Goal: Task Accomplishment & Management: Complete application form

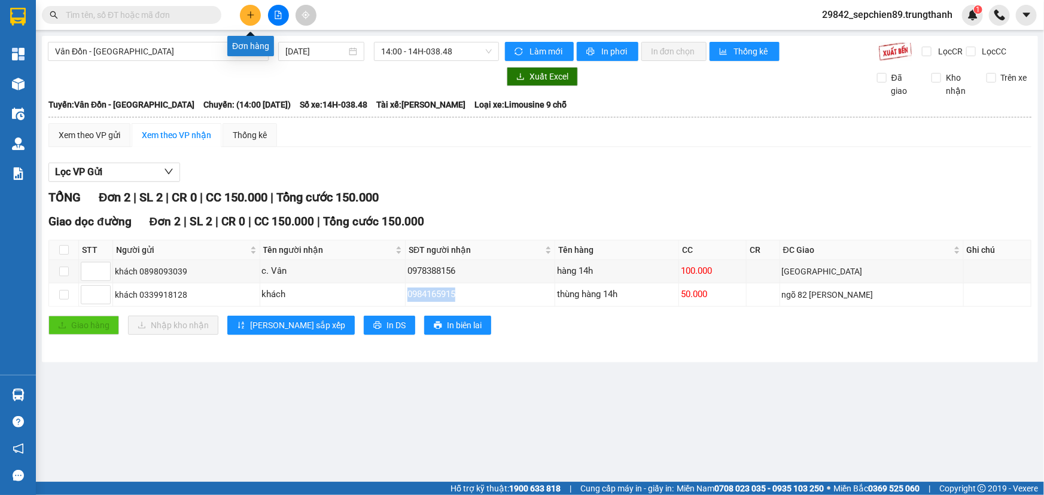
click at [248, 14] on icon "plus" at bounding box center [251, 15] width 8 height 8
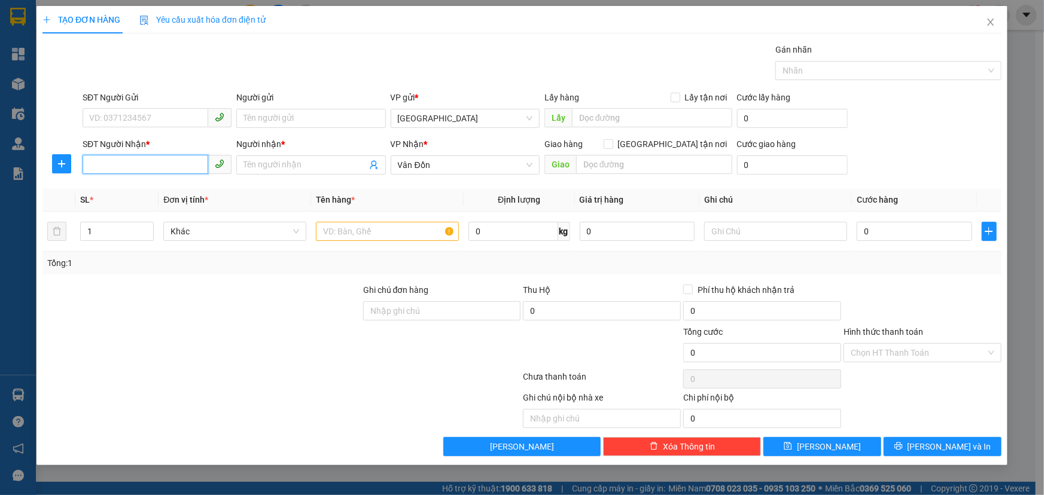
click at [138, 170] on input "SĐT Người Nhận *" at bounding box center [146, 164] width 126 height 19
type input "0964871556"
click at [289, 166] on input "Người nhận *" at bounding box center [305, 165] width 123 height 13
type input "hà"
type input "vpvđ"
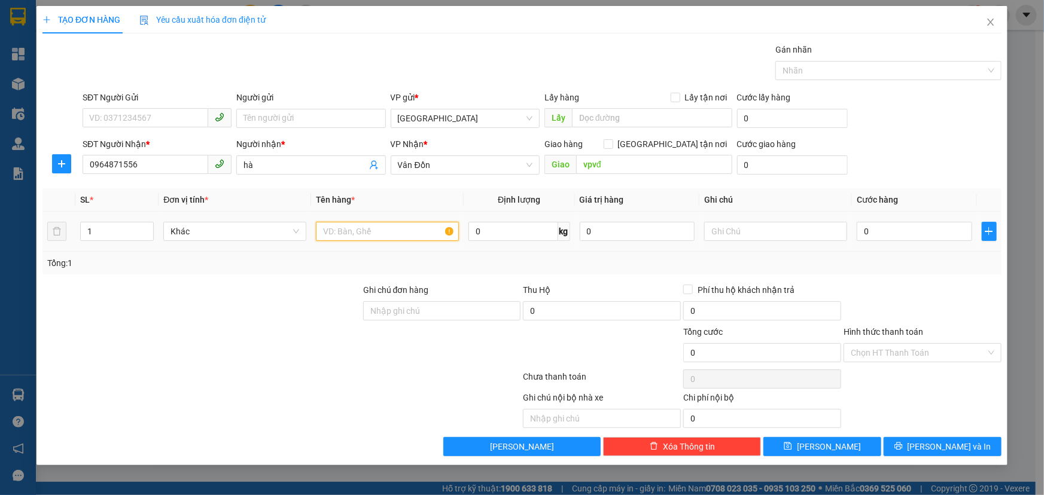
click at [343, 232] on input "text" at bounding box center [387, 231] width 143 height 19
type input "túi giấy"
click at [886, 227] on input "0" at bounding box center [914, 231] width 115 height 19
type input "5"
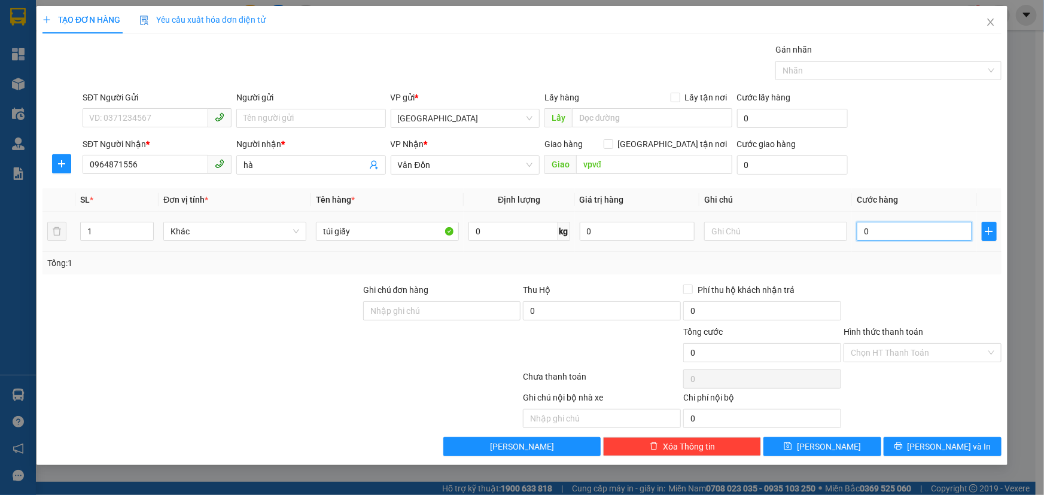
type input "5"
type input "50"
type input "500"
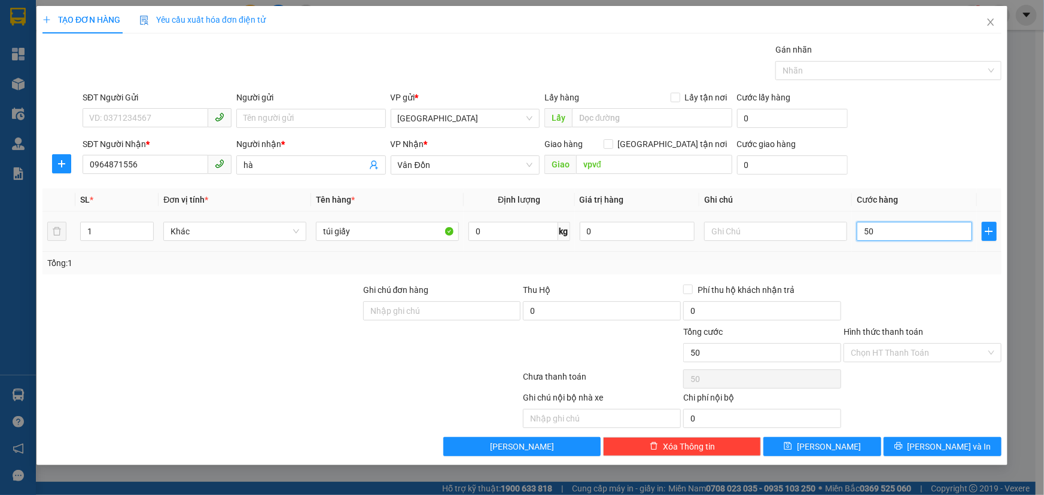
type input "500"
type input "5.000"
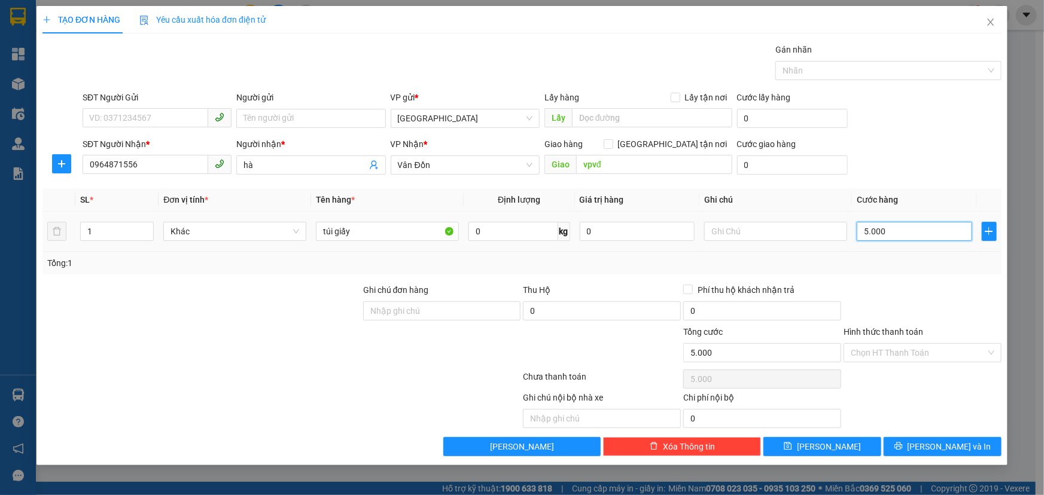
type input "50.000"
type input "500.000"
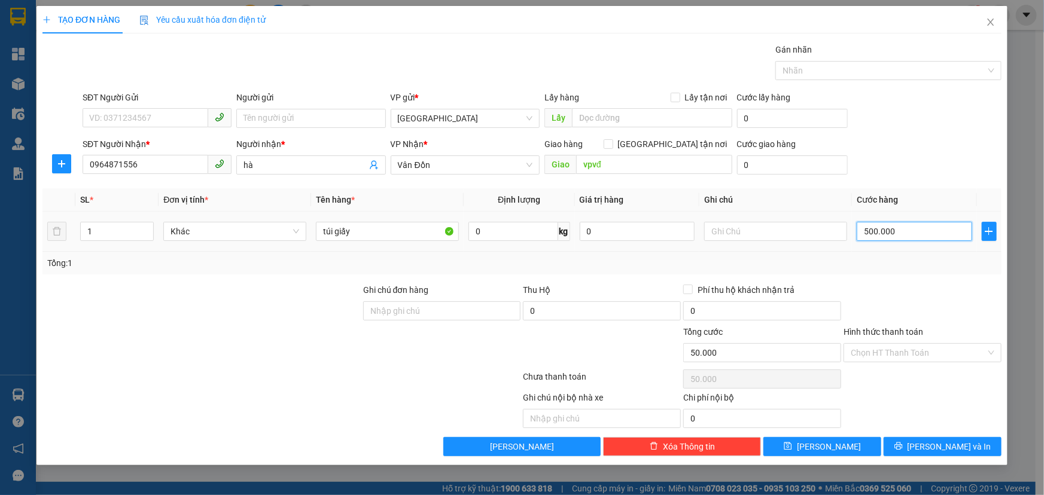
type input "500.000"
click at [151, 120] on input "SĐT Người Gửi" at bounding box center [146, 117] width 126 height 19
type input "0823684172"
click at [278, 120] on input "Người gửi" at bounding box center [310, 118] width 149 height 19
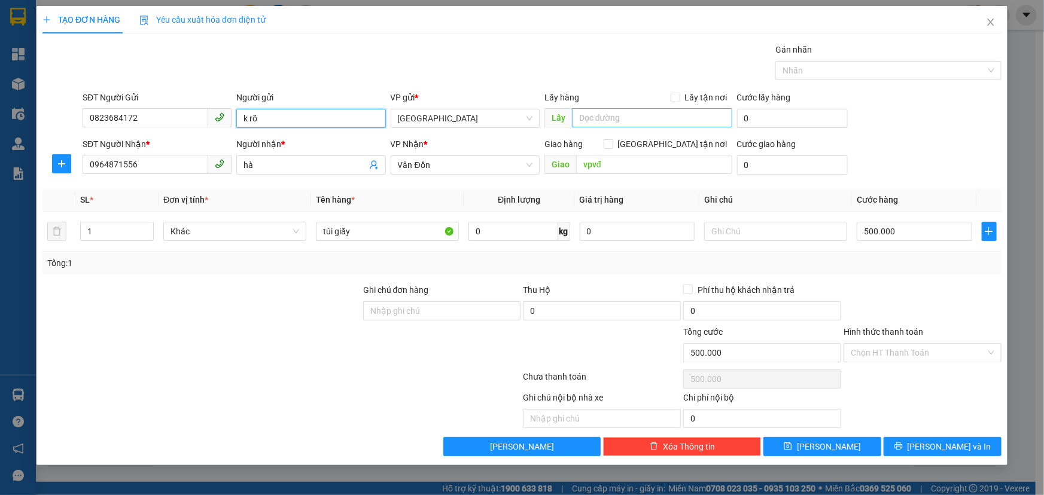
type input "k rõ"
click at [634, 119] on input "text" at bounding box center [652, 117] width 160 height 19
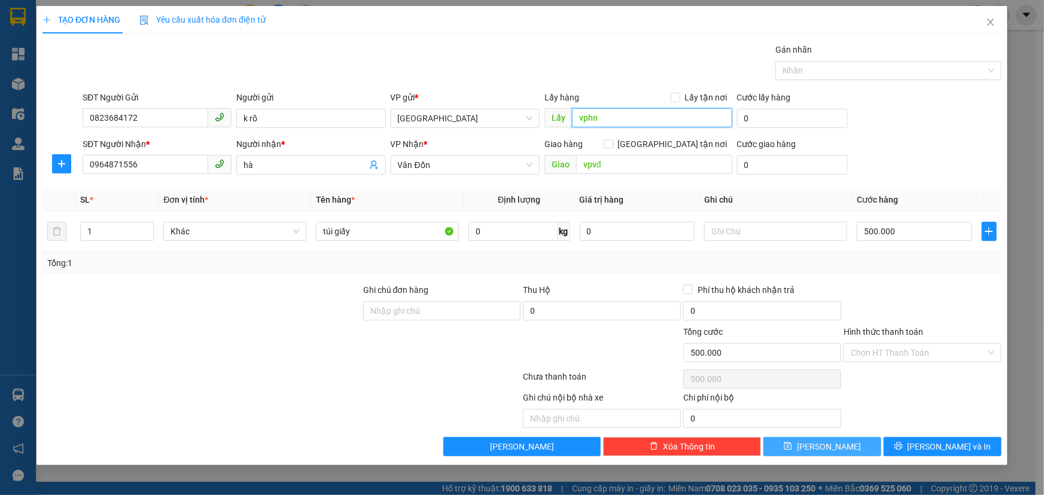
type input "vphn"
click at [819, 440] on button "[PERSON_NAME]" at bounding box center [822, 446] width 118 height 19
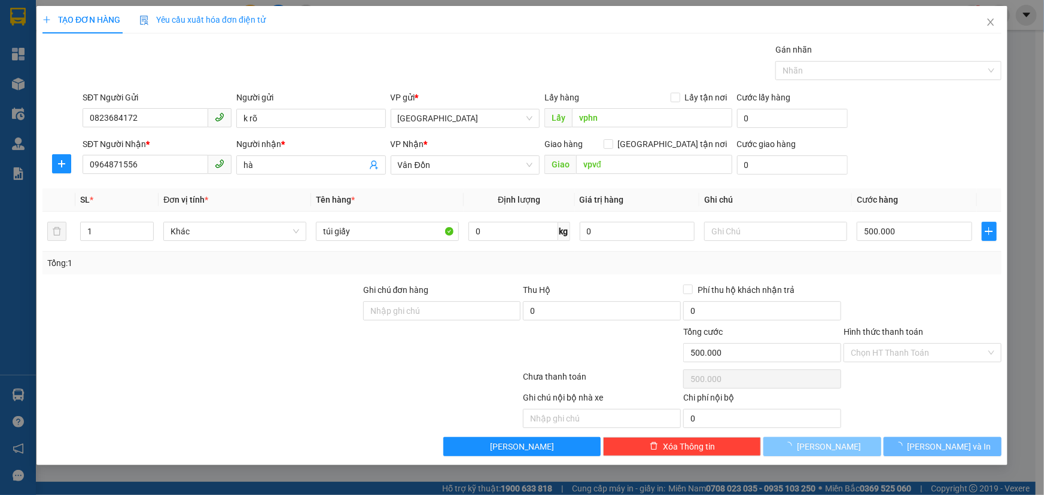
type input "0"
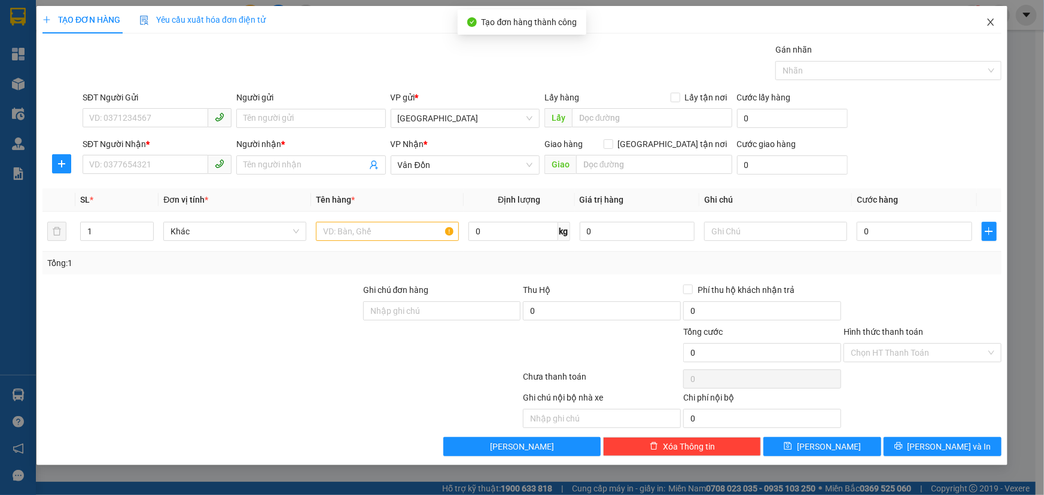
click at [990, 25] on icon "close" at bounding box center [991, 22] width 10 height 10
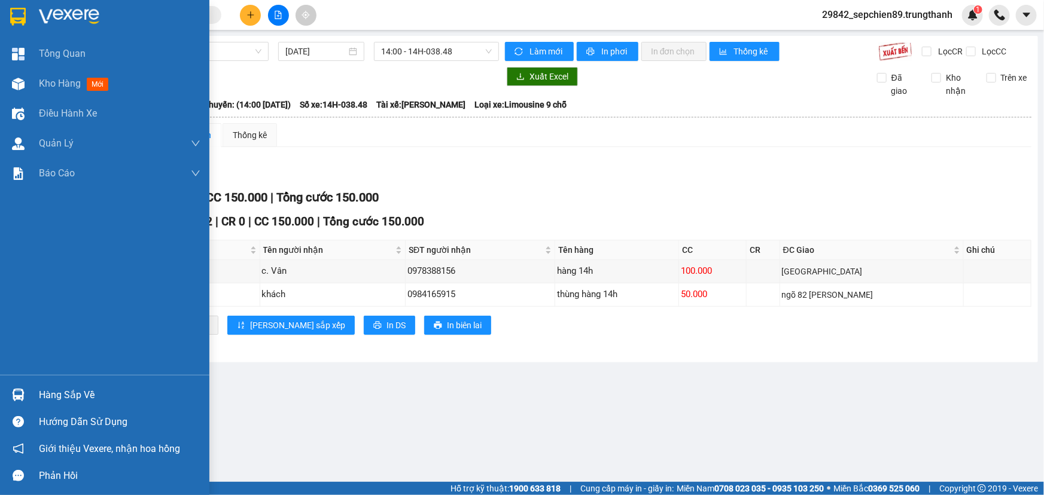
click at [83, 24] on img at bounding box center [69, 17] width 60 height 18
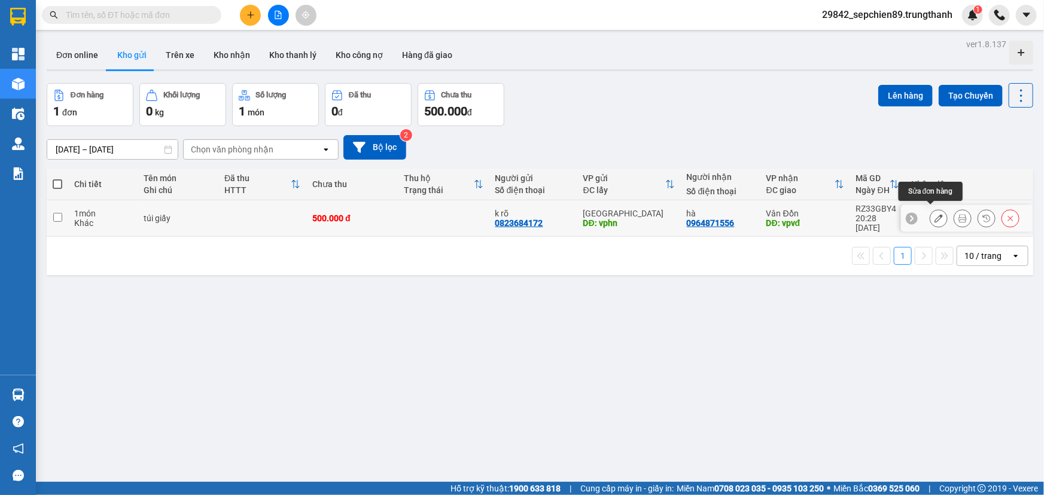
click at [935, 214] on icon at bounding box center [939, 218] width 8 height 8
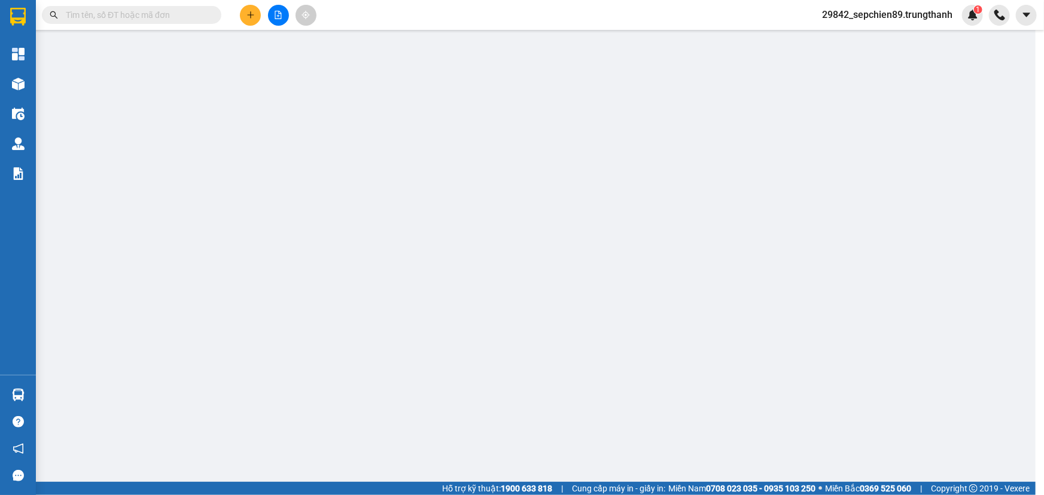
type input "0823684172"
type input "k rõ"
type input "vphn"
type input "0964871556"
type input "hà"
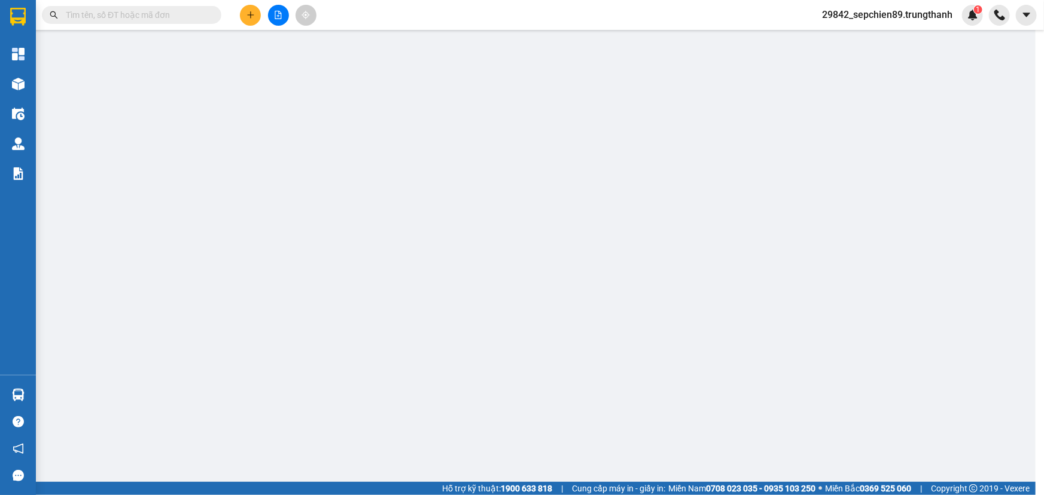
type input "vpvđ"
type input "500.000"
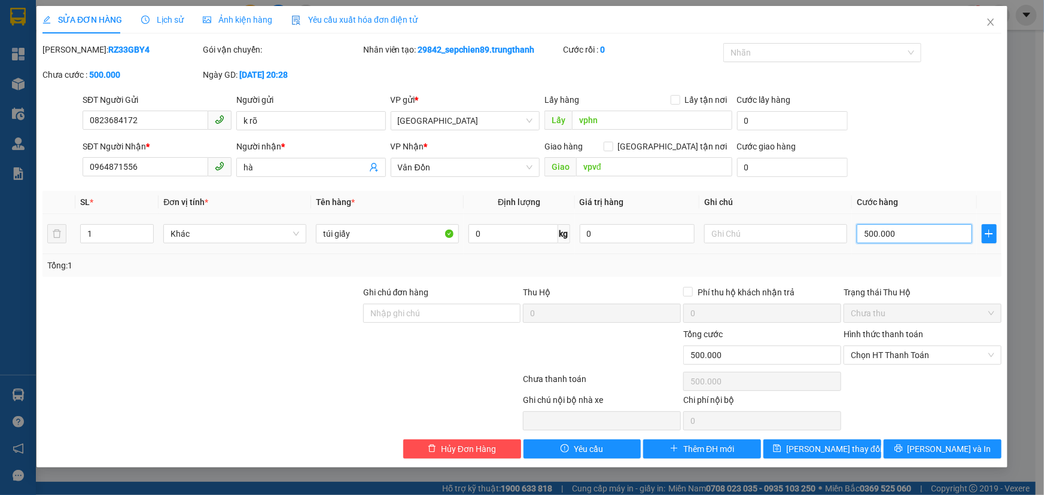
click at [905, 232] on input "500.000" at bounding box center [914, 233] width 115 height 19
type input "5"
type input "50"
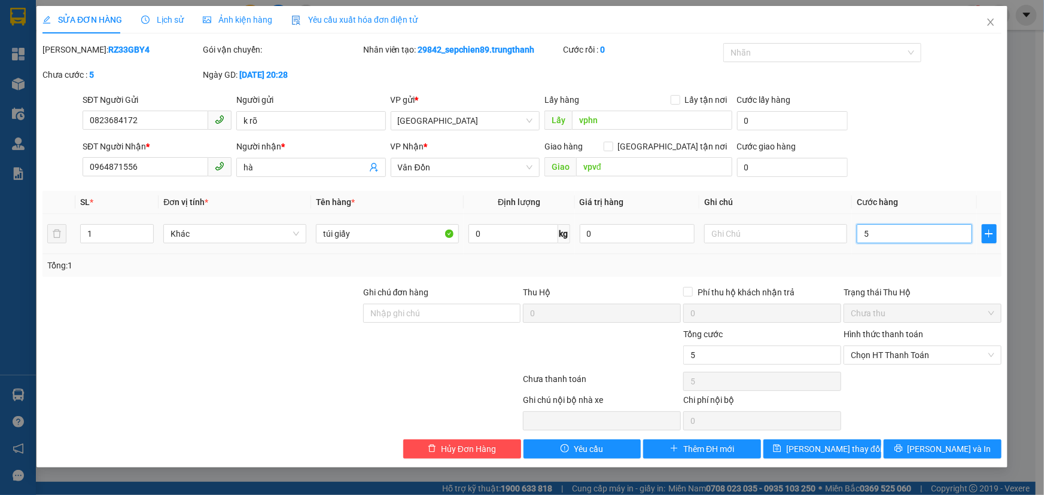
type input "50"
type input "500"
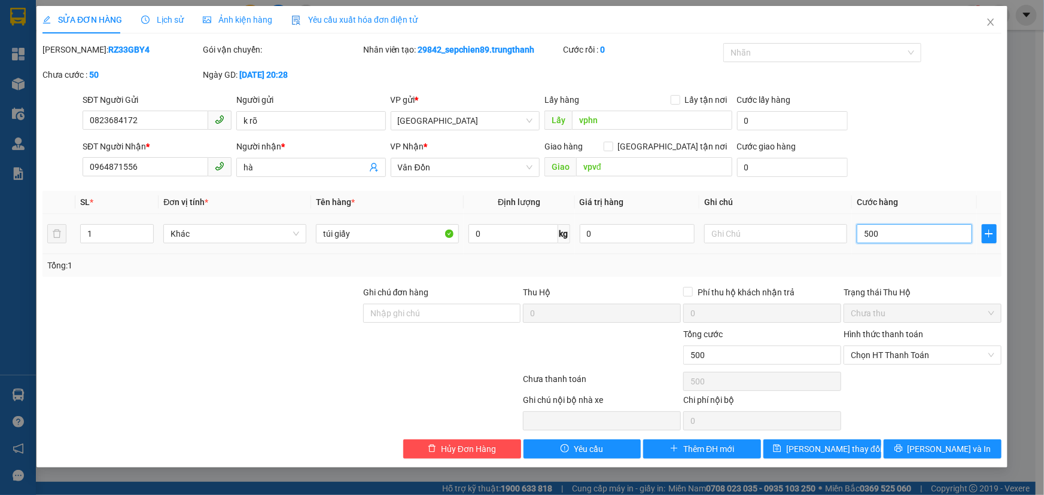
type input "5.000"
type input "50.000"
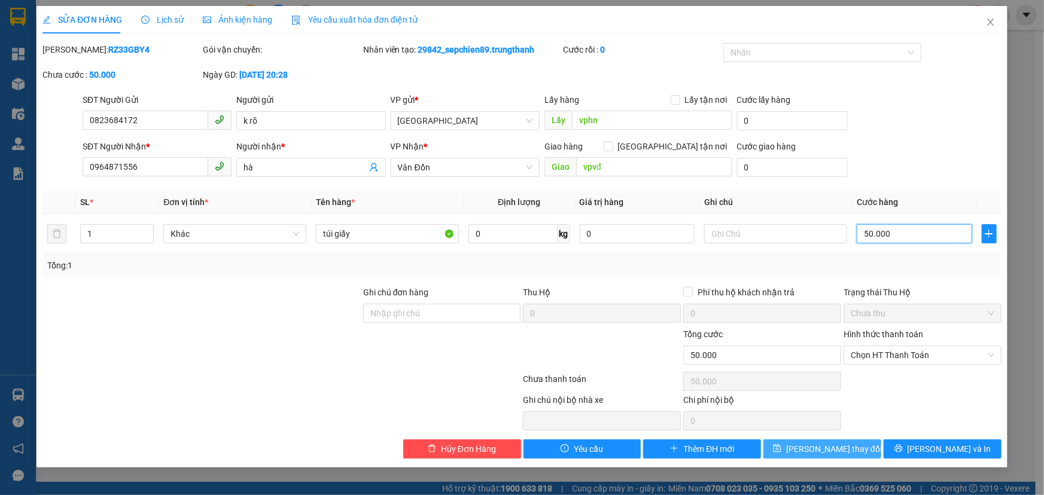
type input "50.000"
click at [815, 455] on span "[PERSON_NAME] thay đổi" at bounding box center [834, 449] width 96 height 13
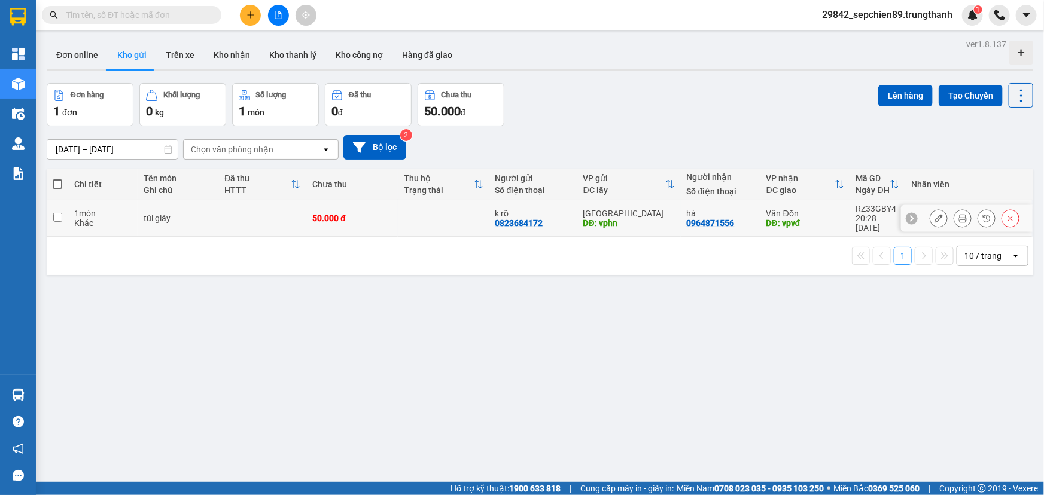
click at [58, 213] on input "checkbox" at bounding box center [57, 217] width 9 height 9
checkbox input "true"
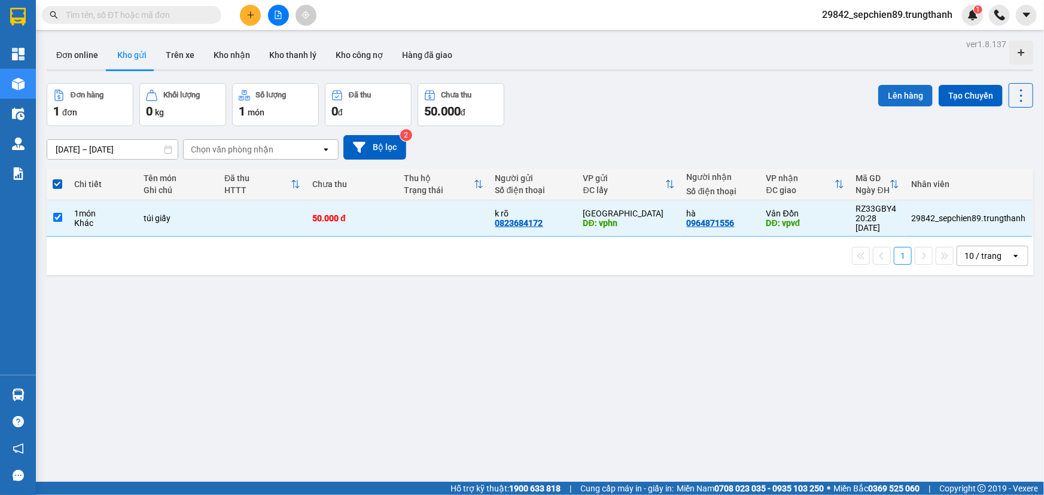
click at [894, 95] on button "Lên hàng" at bounding box center [905, 96] width 54 height 22
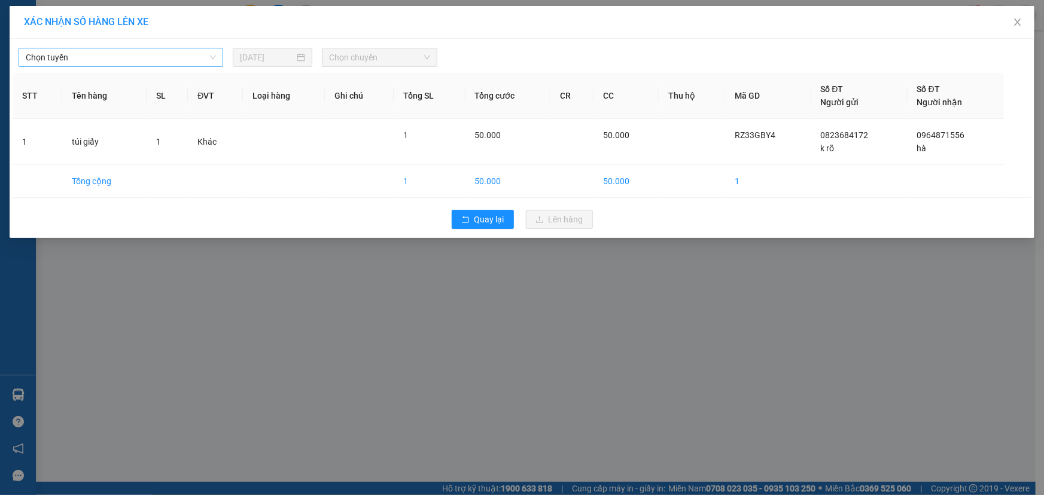
click at [71, 58] on span "Chọn tuyến" at bounding box center [121, 57] width 190 height 18
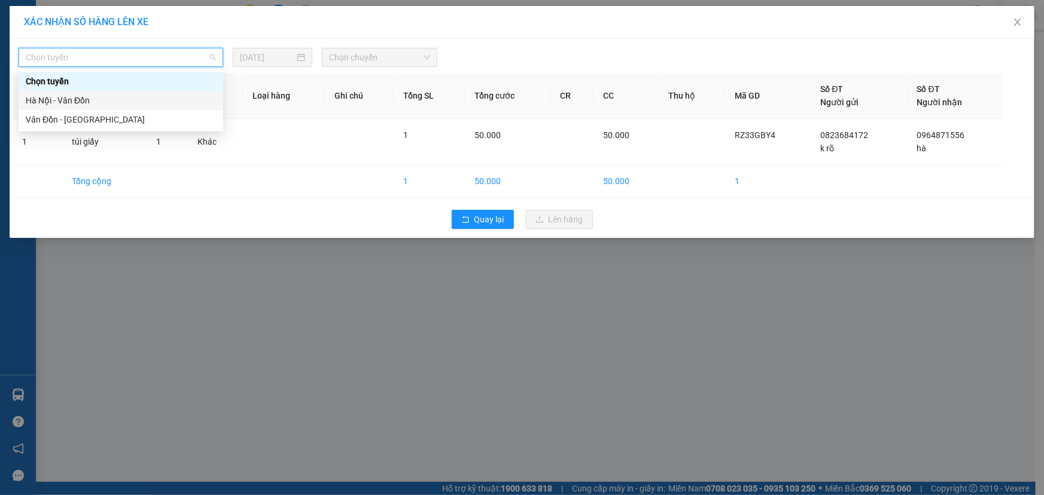
click at [78, 96] on div "Hà Nội - Vân Đồn" at bounding box center [121, 100] width 190 height 13
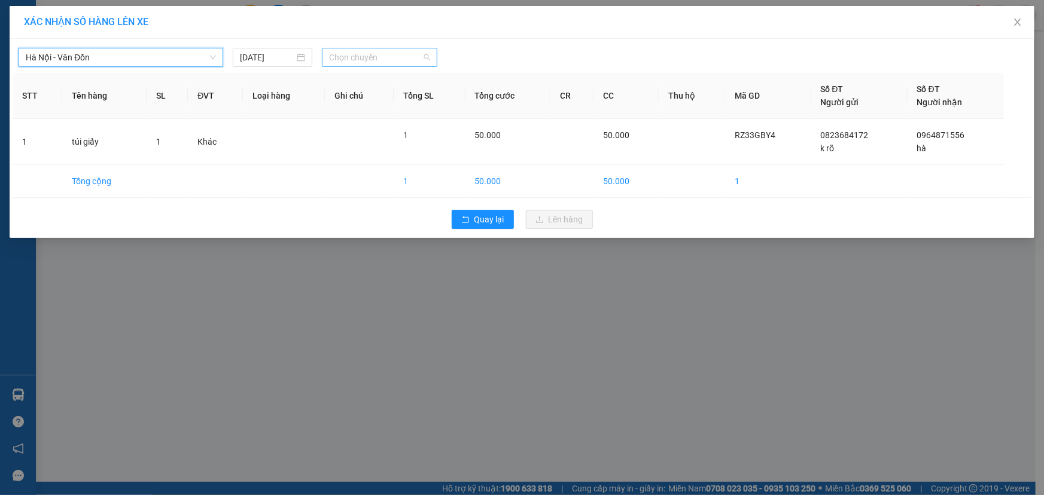
click at [365, 54] on span "Chọn chuyến" at bounding box center [379, 57] width 101 height 18
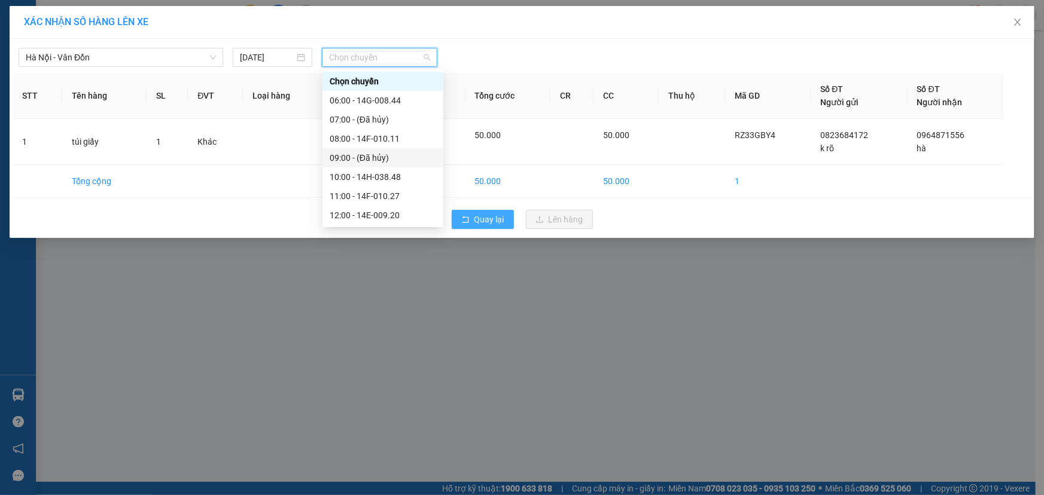
click at [486, 216] on span "Quay lại" at bounding box center [489, 219] width 30 height 13
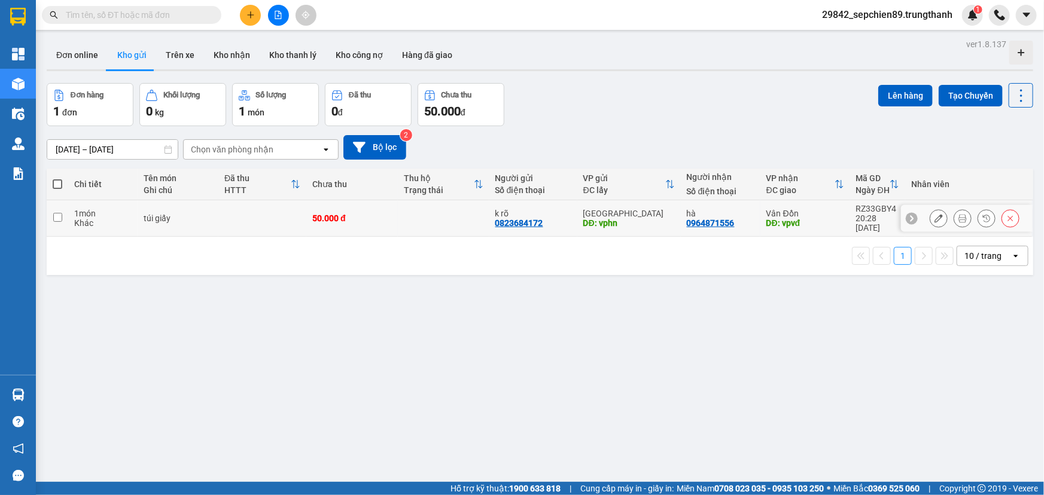
click at [935, 216] on icon at bounding box center [939, 218] width 8 height 8
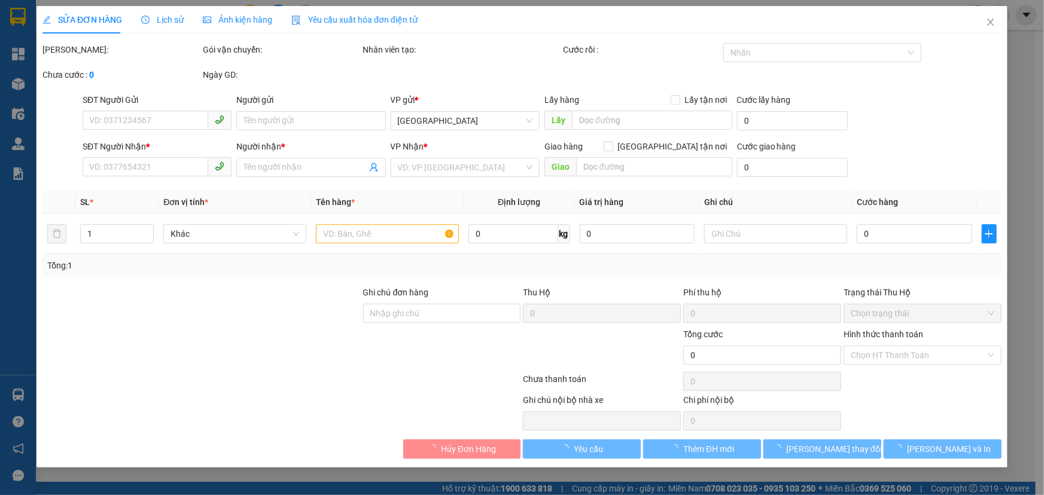
type input "0823684172"
type input "k rõ"
type input "vphn"
type input "0964871556"
type input "hà"
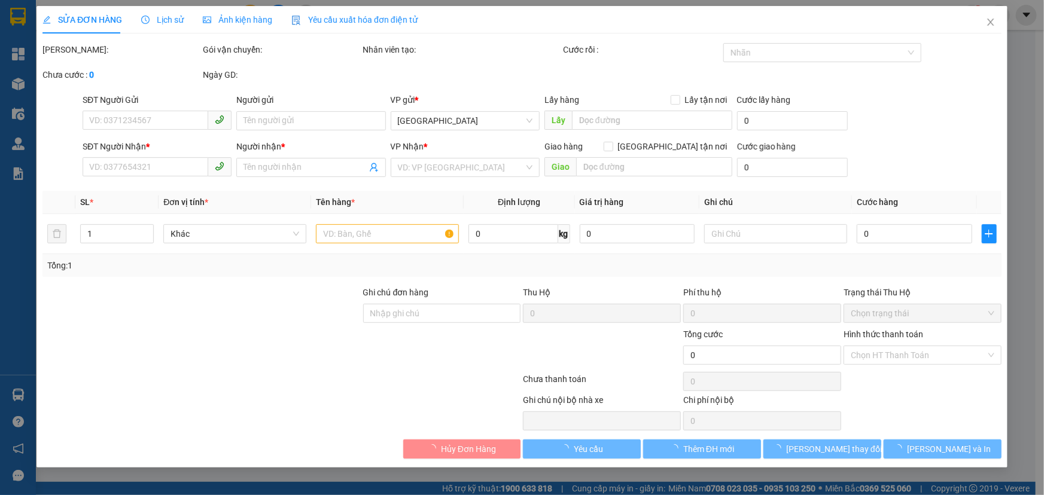
type input "vpvđ"
type input "50.000"
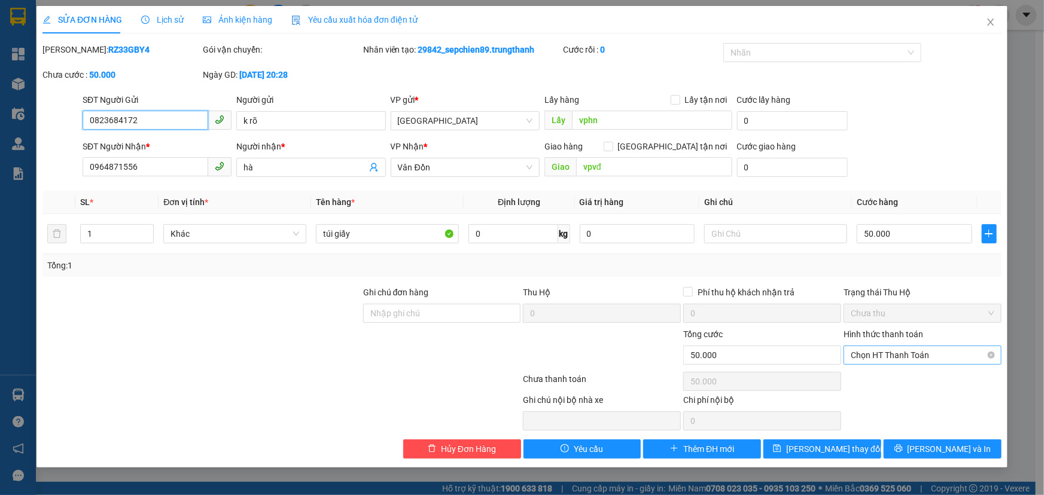
click at [885, 359] on span "Chọn HT Thanh Toán" at bounding box center [923, 355] width 144 height 18
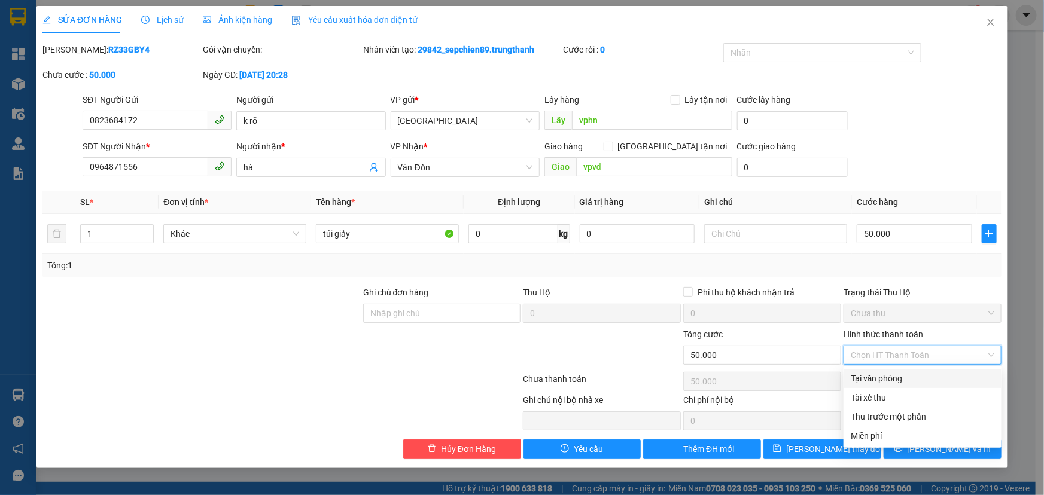
click at [871, 379] on div "Tại văn phòng" at bounding box center [923, 378] width 144 height 13
type input "0"
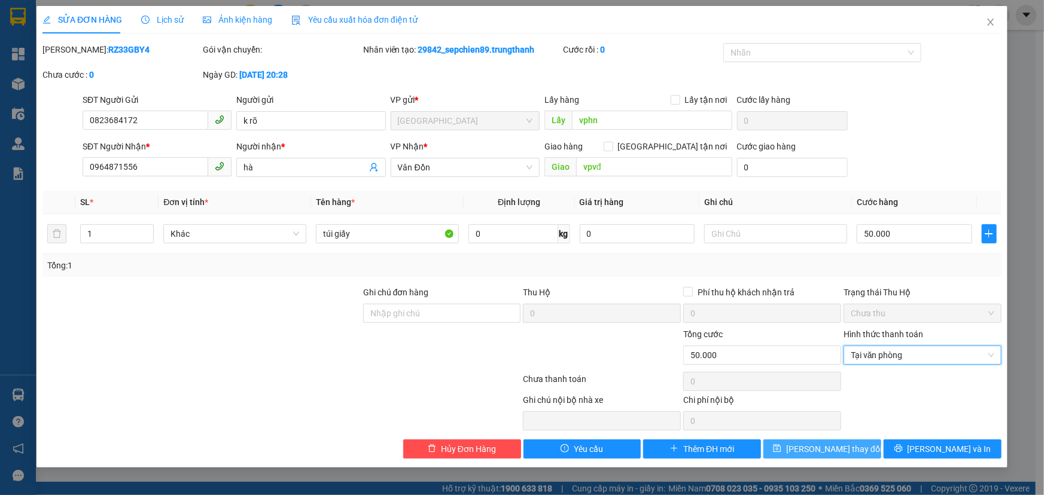
click at [844, 443] on span "[PERSON_NAME] thay đổi" at bounding box center [834, 449] width 96 height 13
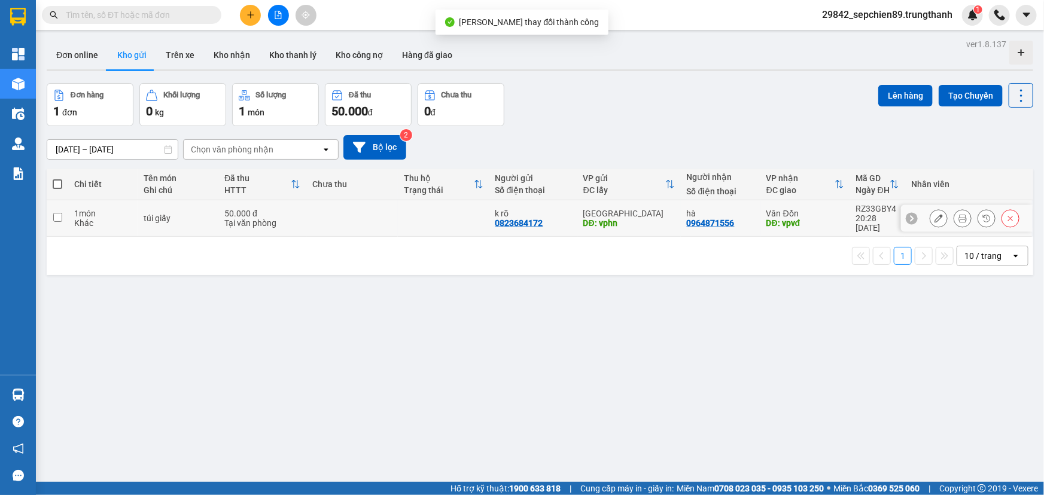
click at [59, 213] on input "checkbox" at bounding box center [57, 217] width 9 height 9
checkbox input "true"
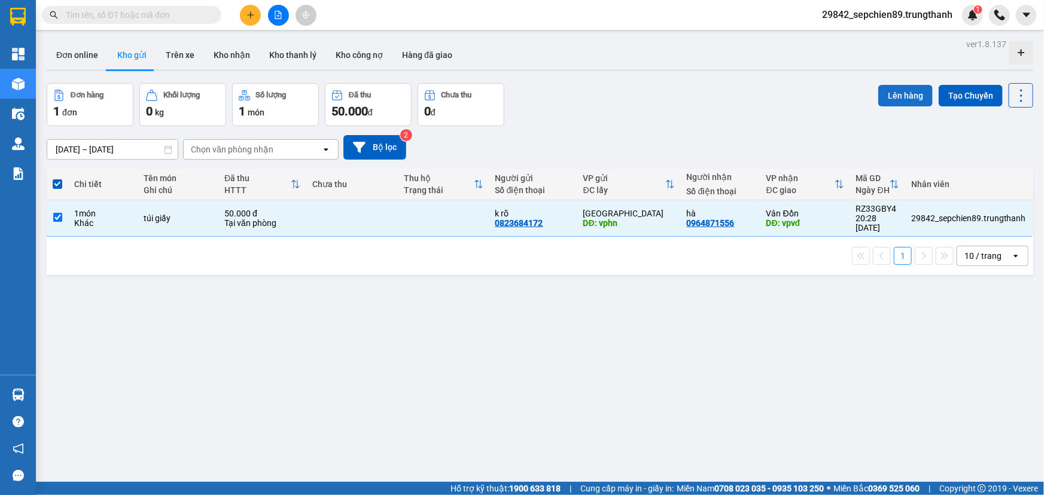
click at [904, 99] on button "Lên hàng" at bounding box center [905, 96] width 54 height 22
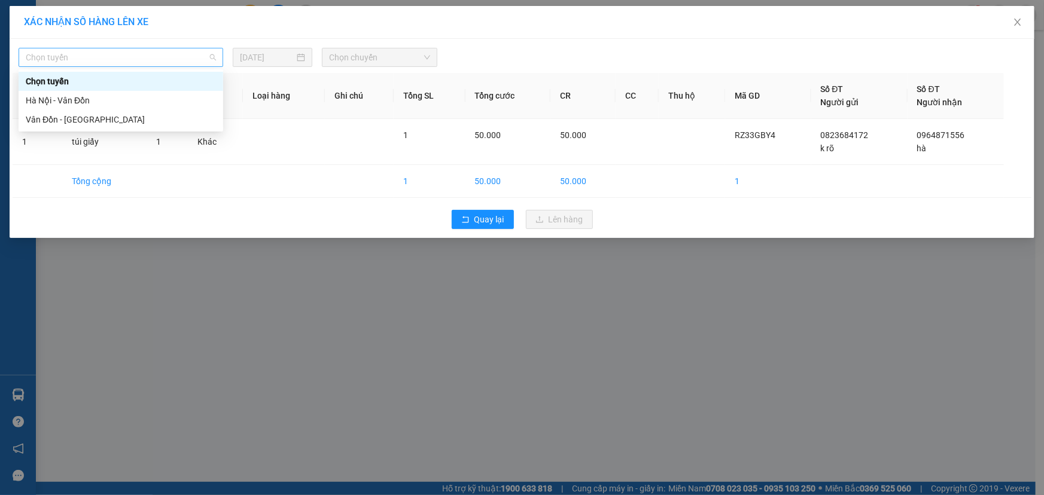
click at [51, 58] on span "Chọn tuyến" at bounding box center [121, 57] width 190 height 18
click at [63, 104] on div "Hà Nội - Vân Đồn" at bounding box center [121, 100] width 190 height 13
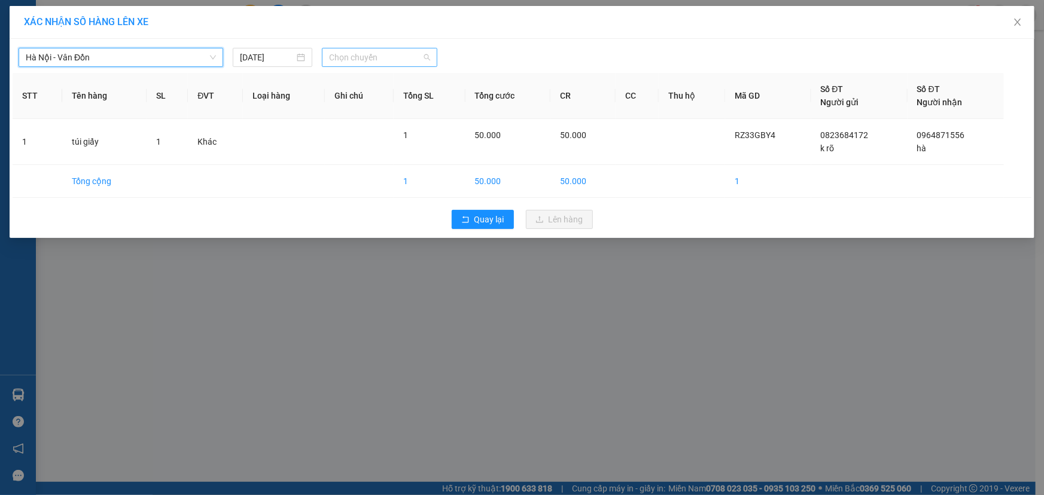
click at [357, 51] on span "Chọn chuyến" at bounding box center [379, 57] width 101 height 18
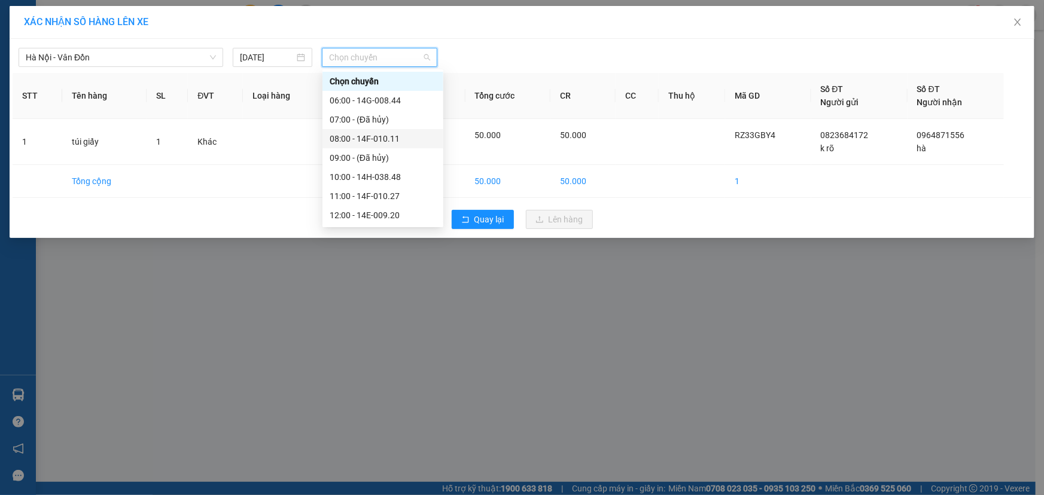
scroll to position [172, 0]
drag, startPoint x: 384, startPoint y: 216, endPoint x: 489, endPoint y: 211, distance: 105.4
click at [394, 217] on div "21:00 - 14F-010.11" at bounding box center [383, 215] width 107 height 13
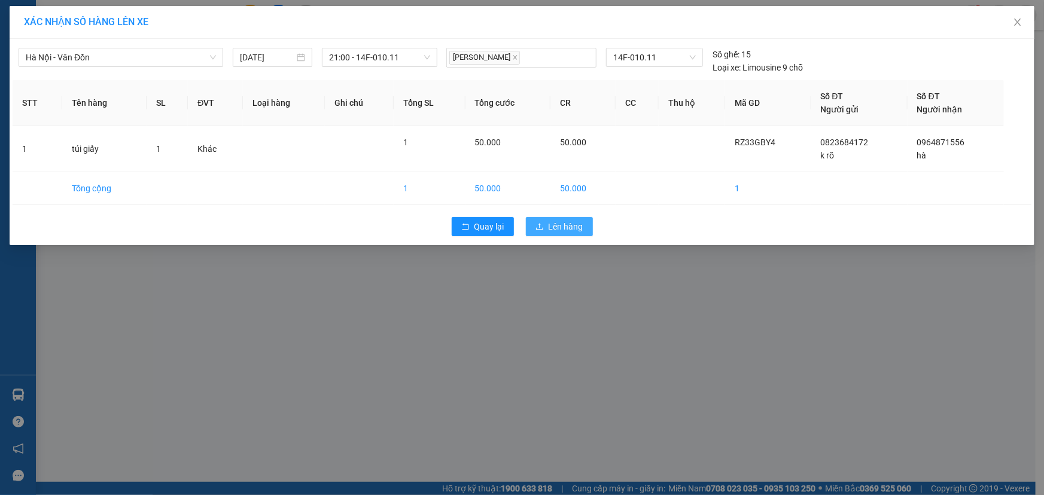
click at [583, 219] on button "Lên hàng" at bounding box center [559, 226] width 67 height 19
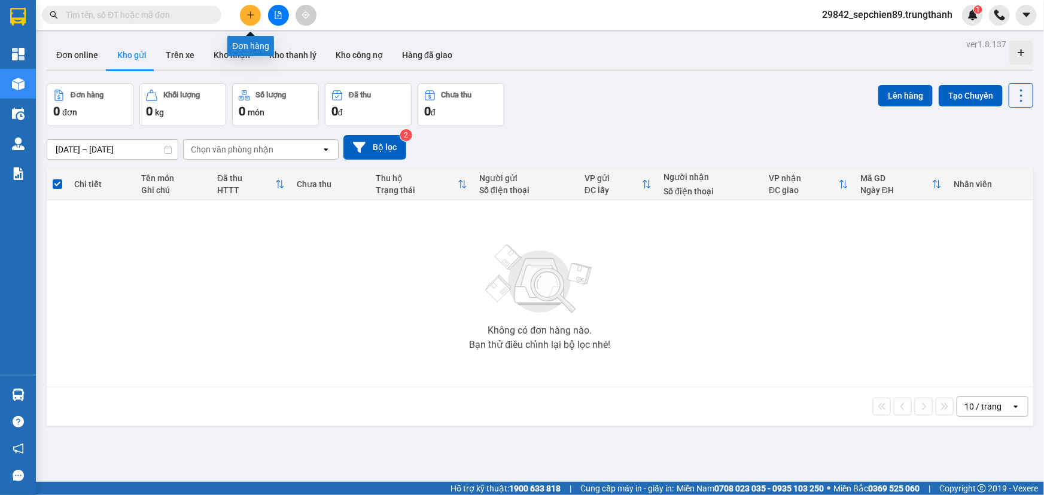
click at [250, 15] on icon "plus" at bounding box center [250, 14] width 7 height 1
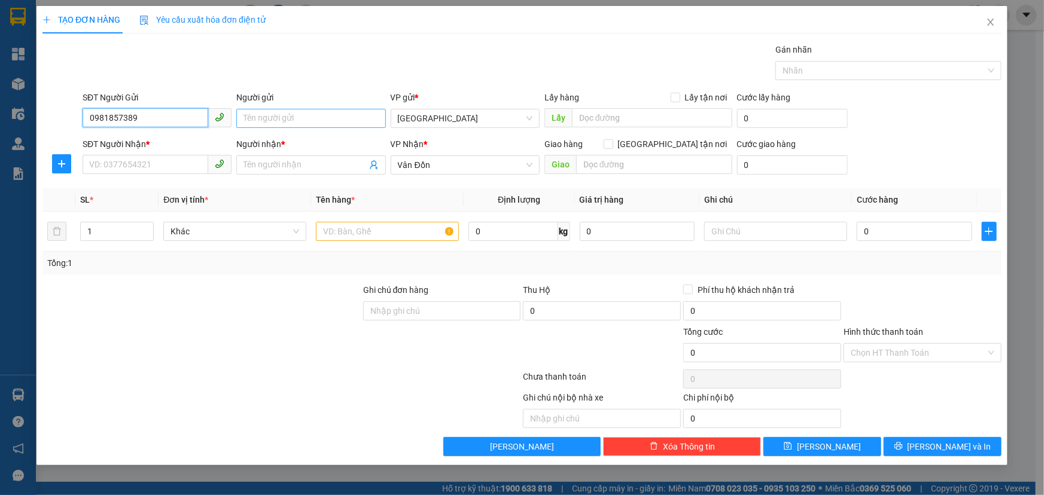
type input "0981857389"
click at [267, 121] on input "Người gửi" at bounding box center [310, 118] width 149 height 19
type input "k rõ"
click at [598, 118] on input "text" at bounding box center [652, 117] width 160 height 19
type input "d"
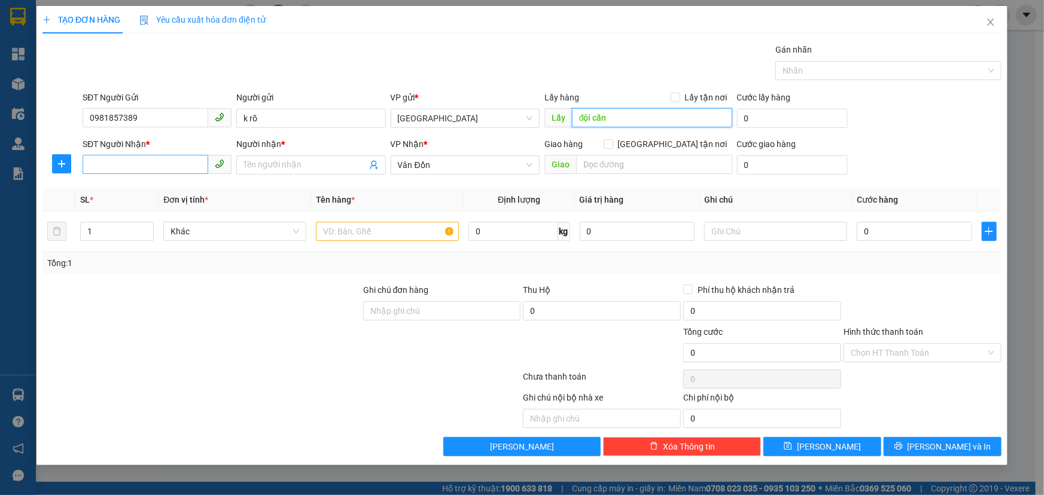
type input "đội cấn"
click at [160, 172] on input "SĐT Người Nhận *" at bounding box center [146, 164] width 126 height 19
click at [911, 238] on input "0" at bounding box center [914, 231] width 115 height 19
type input "7"
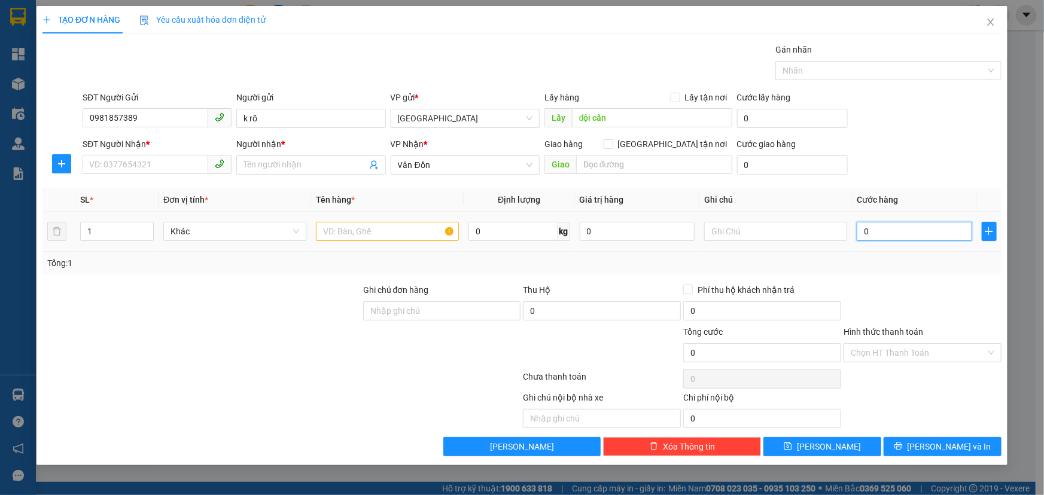
type input "7"
type input "70"
type input "700"
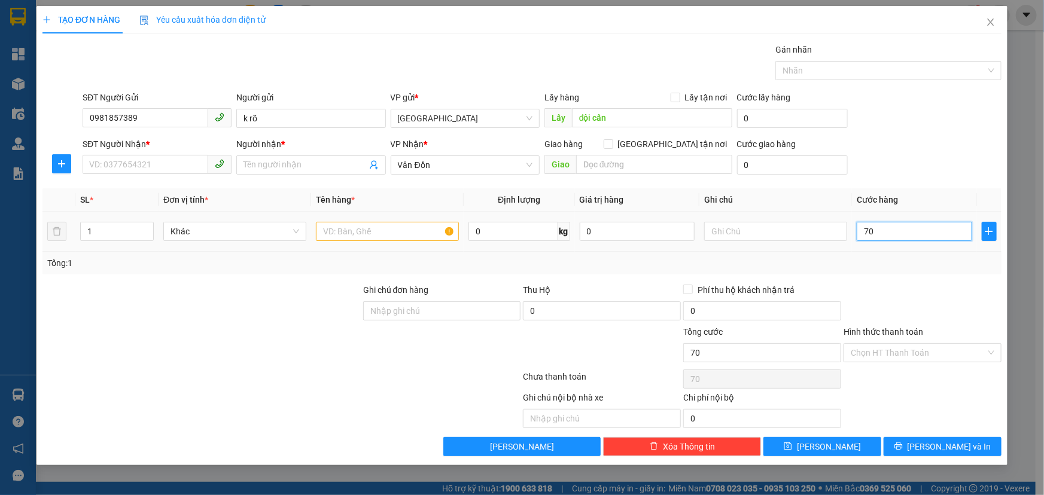
type input "700"
type input "7.000"
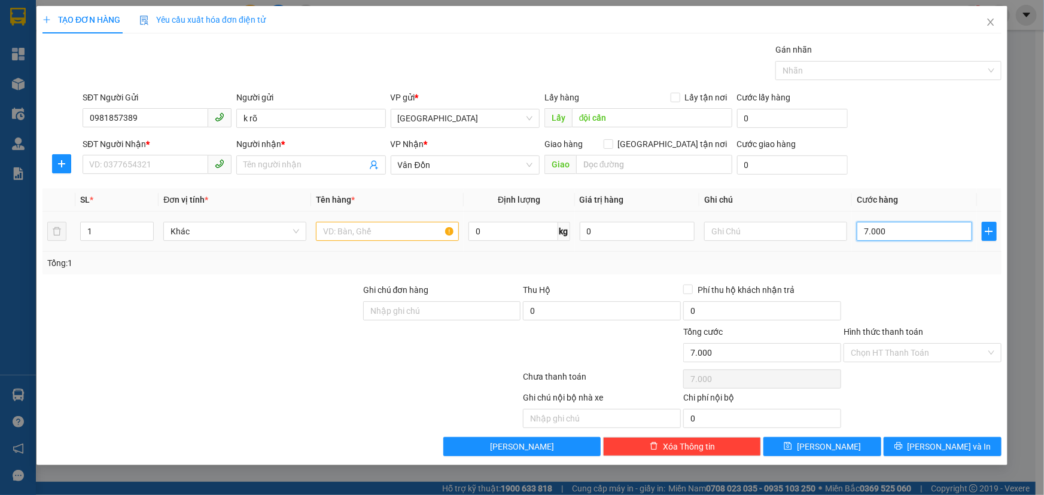
type input "70.000"
click at [378, 236] on input "text" at bounding box center [387, 231] width 143 height 19
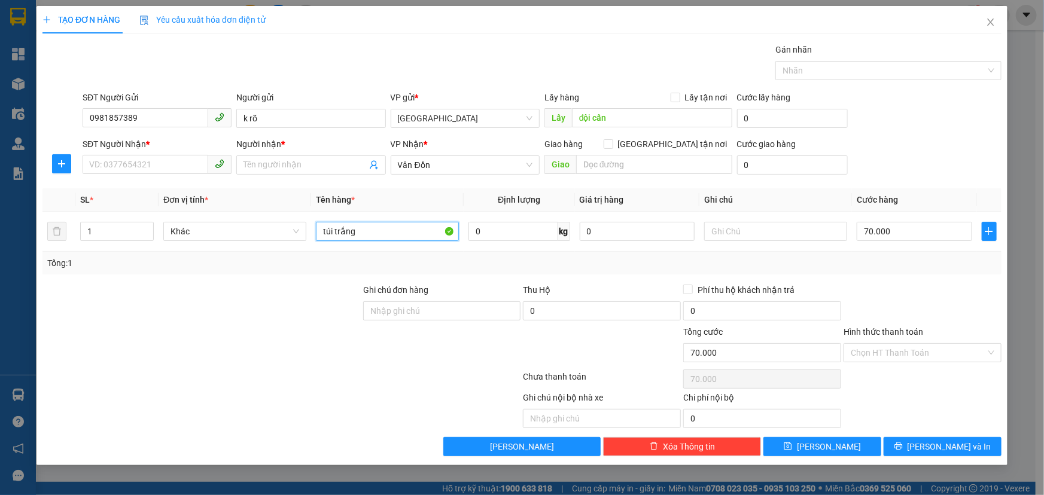
type input "túi trắng"
click at [154, 160] on input "SĐT Người Nhận *" at bounding box center [146, 164] width 126 height 19
click at [641, 165] on input "text" at bounding box center [654, 164] width 156 height 19
type input "cẩm phả"
click at [323, 170] on input "Người nhận *" at bounding box center [305, 165] width 123 height 13
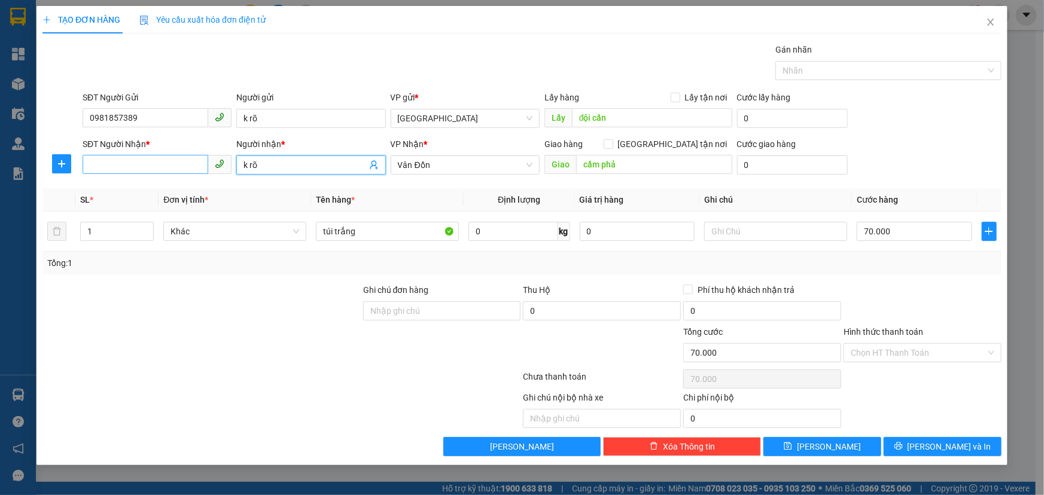
type input "k rõ"
click at [132, 168] on input "SĐT Người Nhận *" at bounding box center [146, 164] width 126 height 19
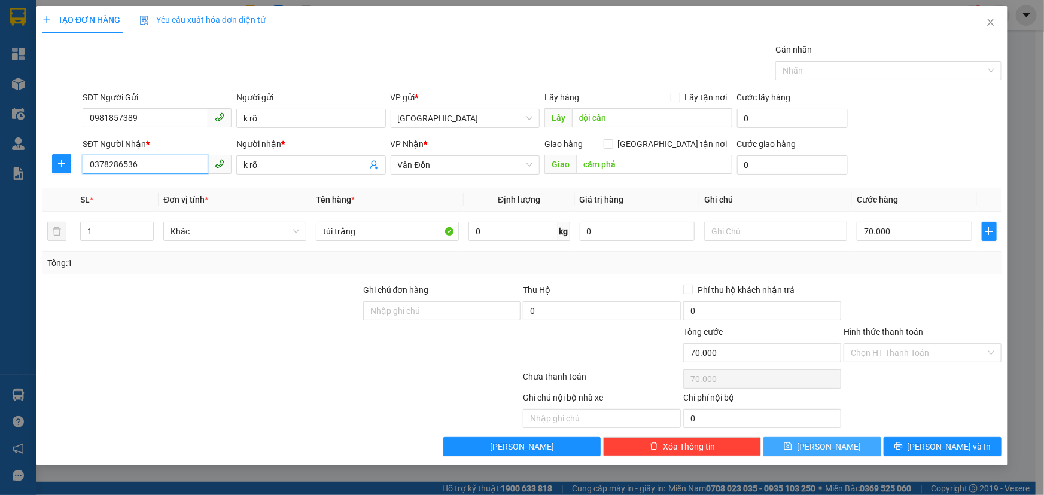
type input "0378286536"
click at [836, 448] on button "[PERSON_NAME]" at bounding box center [822, 446] width 118 height 19
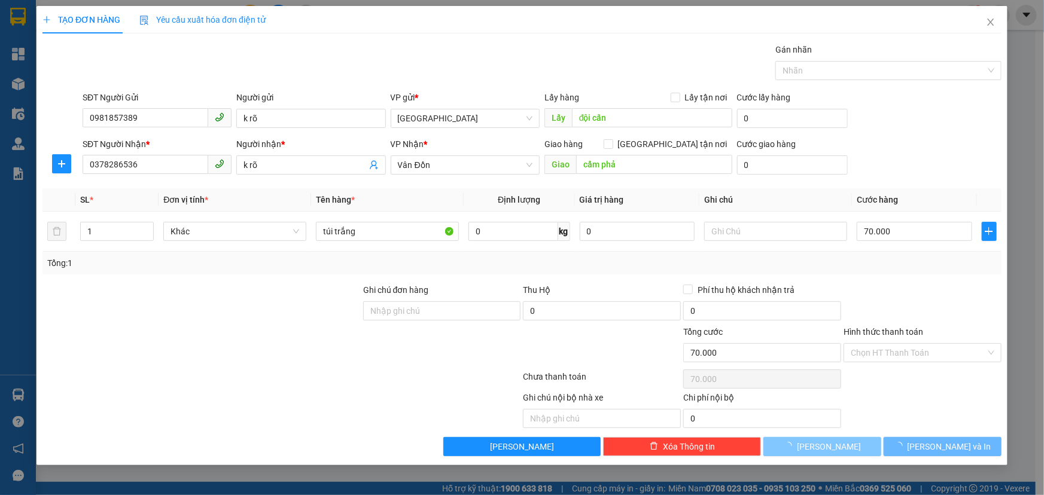
type input "0"
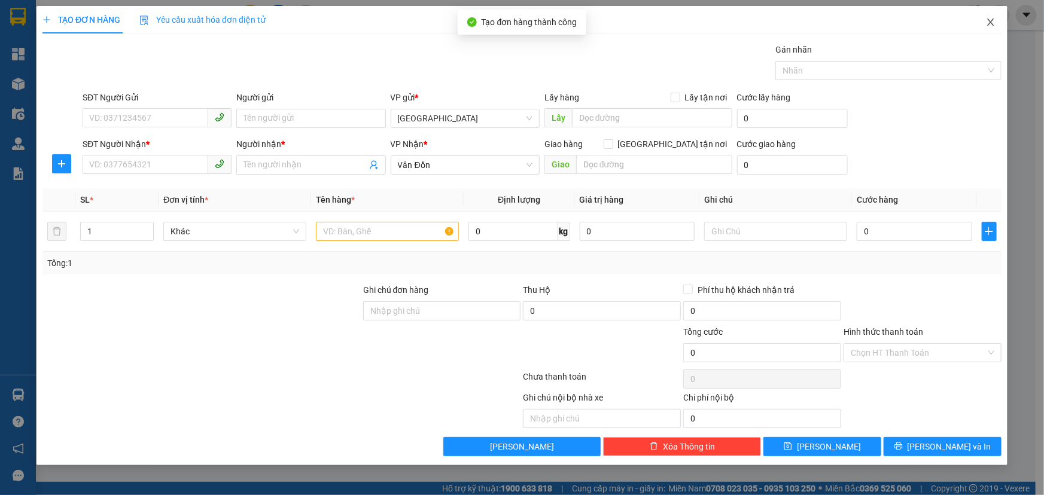
click at [992, 19] on icon "close" at bounding box center [991, 22] width 10 height 10
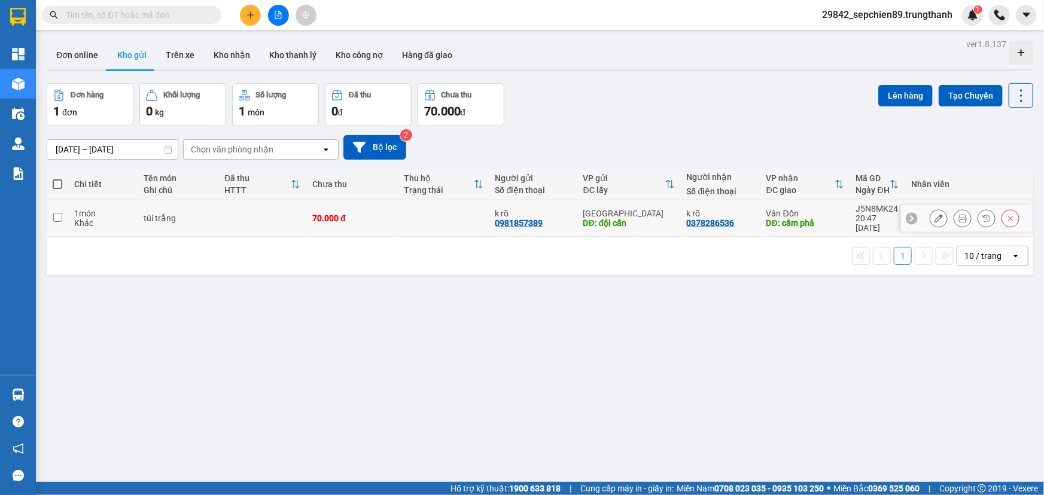
click at [60, 214] on input "checkbox" at bounding box center [57, 217] width 9 height 9
checkbox input "true"
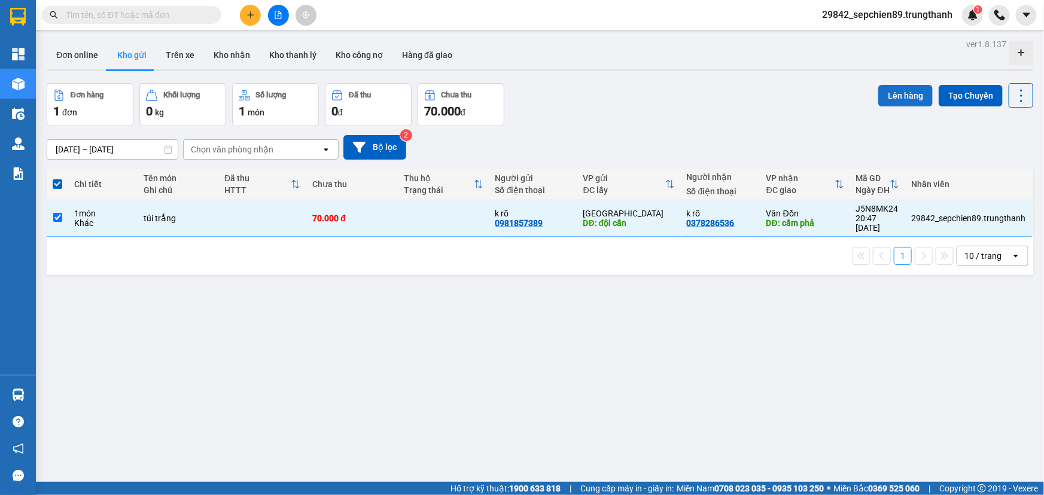
click at [900, 102] on button "Lên hàng" at bounding box center [905, 96] width 54 height 22
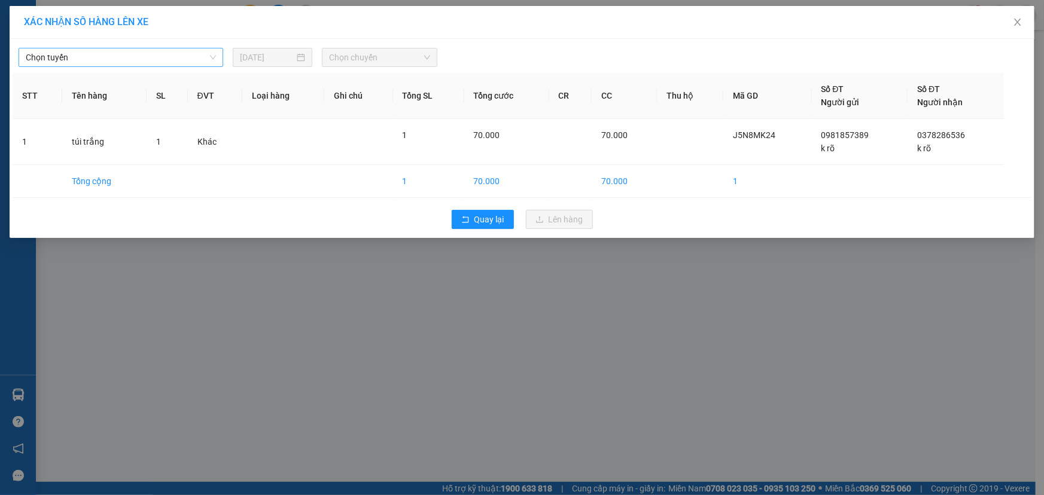
click at [94, 58] on span "Chọn tuyến" at bounding box center [121, 57] width 190 height 18
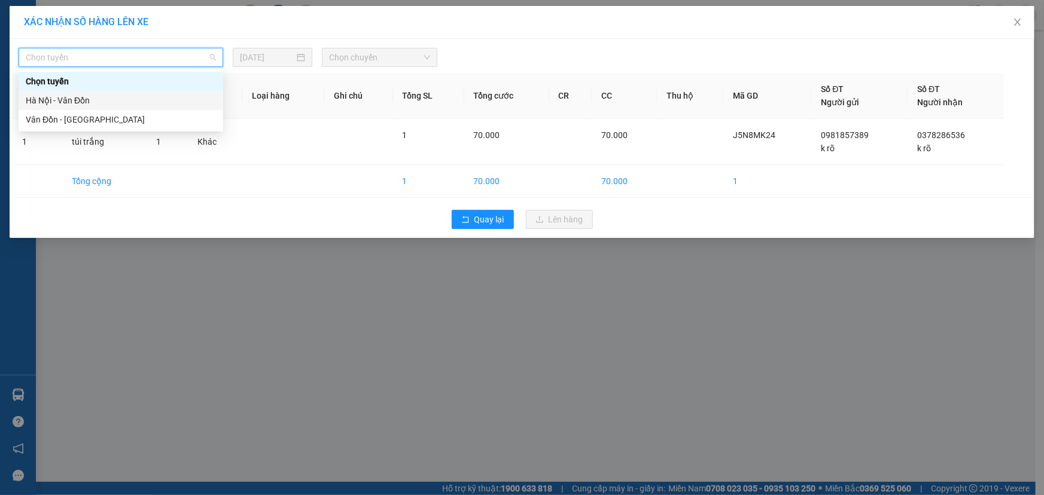
click at [68, 96] on div "Hà Nội - Vân Đồn" at bounding box center [121, 100] width 190 height 13
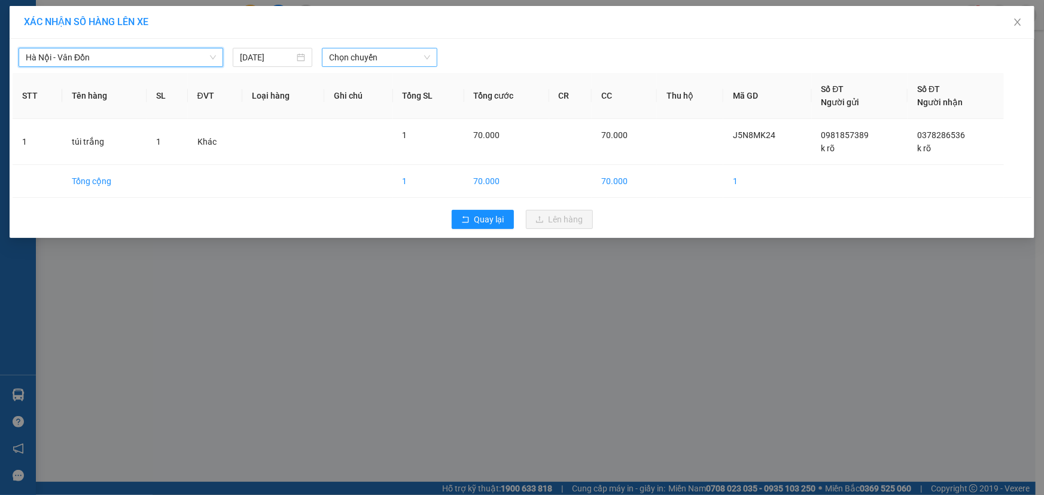
click at [363, 59] on span "Chọn chuyến" at bounding box center [379, 57] width 101 height 18
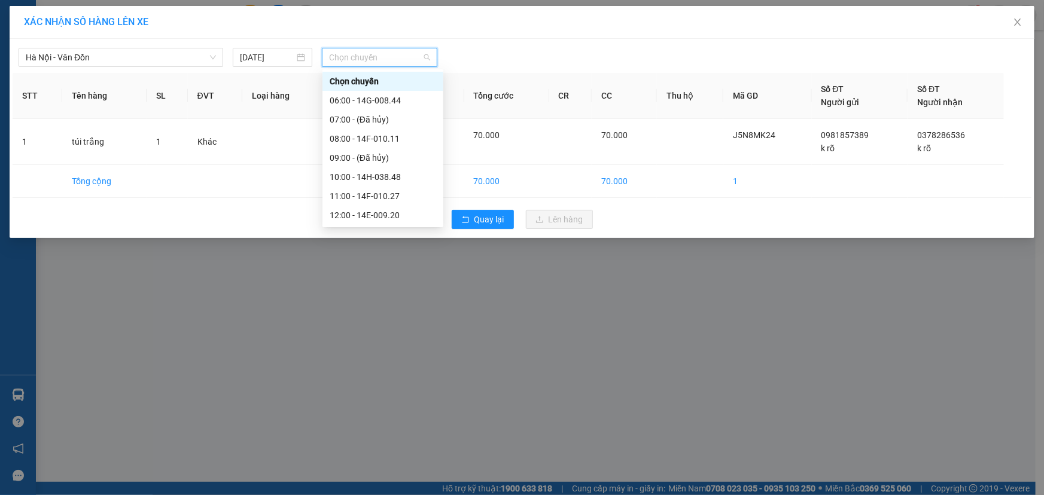
scroll to position [172, 0]
click at [382, 216] on div "21:00 - 14F-010.11" at bounding box center [383, 215] width 107 height 13
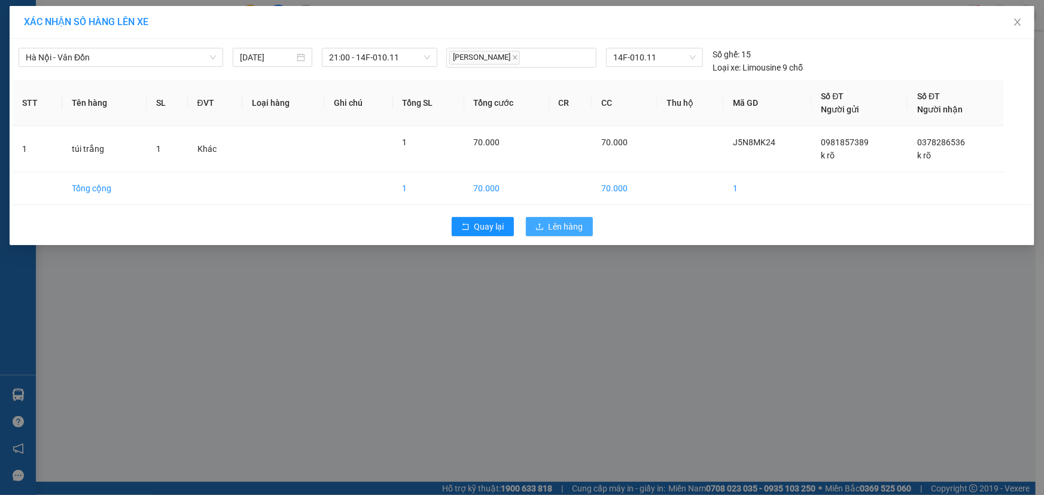
click at [566, 224] on span "Lên hàng" at bounding box center [566, 226] width 35 height 13
